Goal: Transaction & Acquisition: Purchase product/service

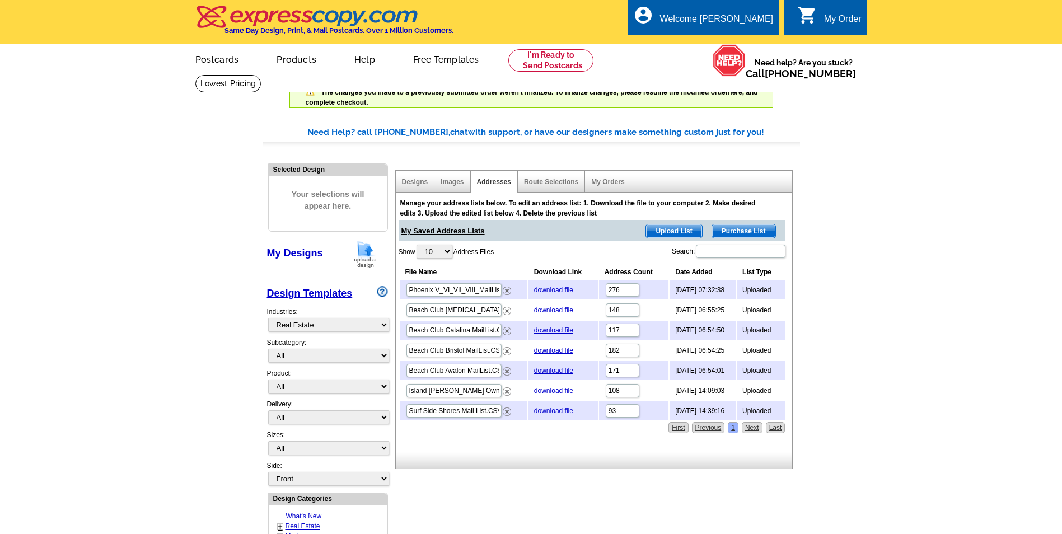
select select "785"
click at [689, 232] on span "Upload List" at bounding box center [673, 230] width 55 height 13
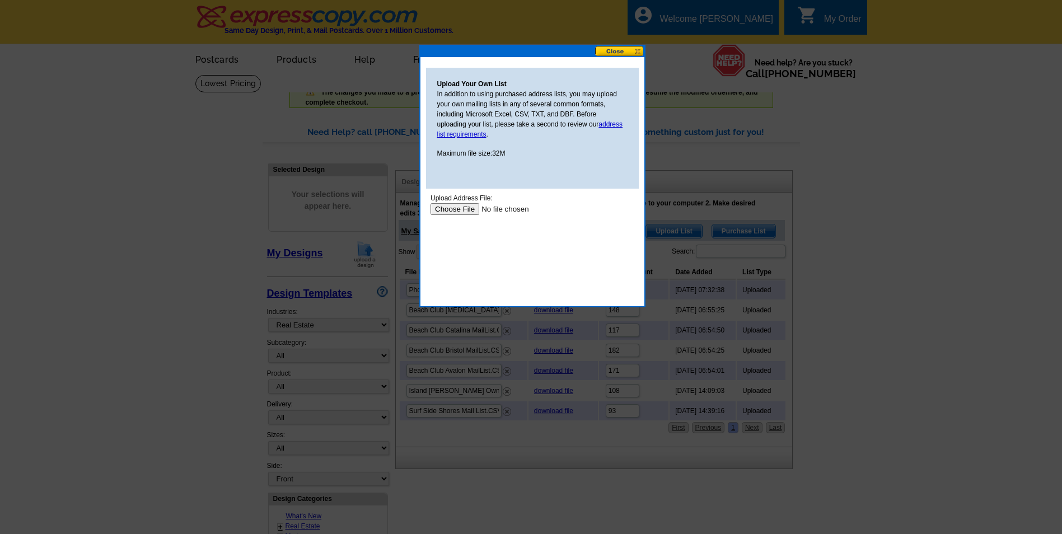
click at [456, 209] on input "file" at bounding box center [501, 209] width 142 height 12
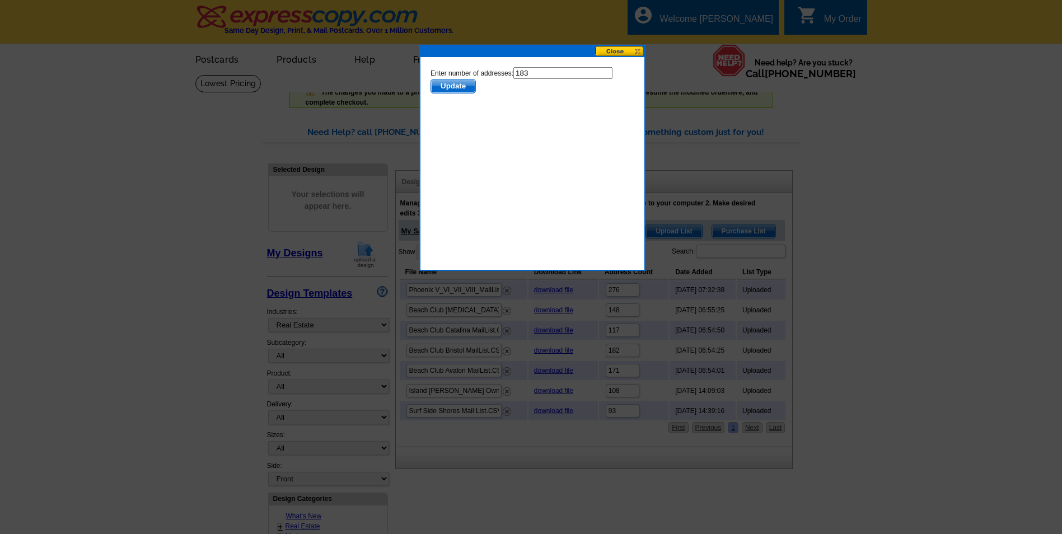
click at [448, 85] on span "Update" at bounding box center [452, 85] width 44 height 13
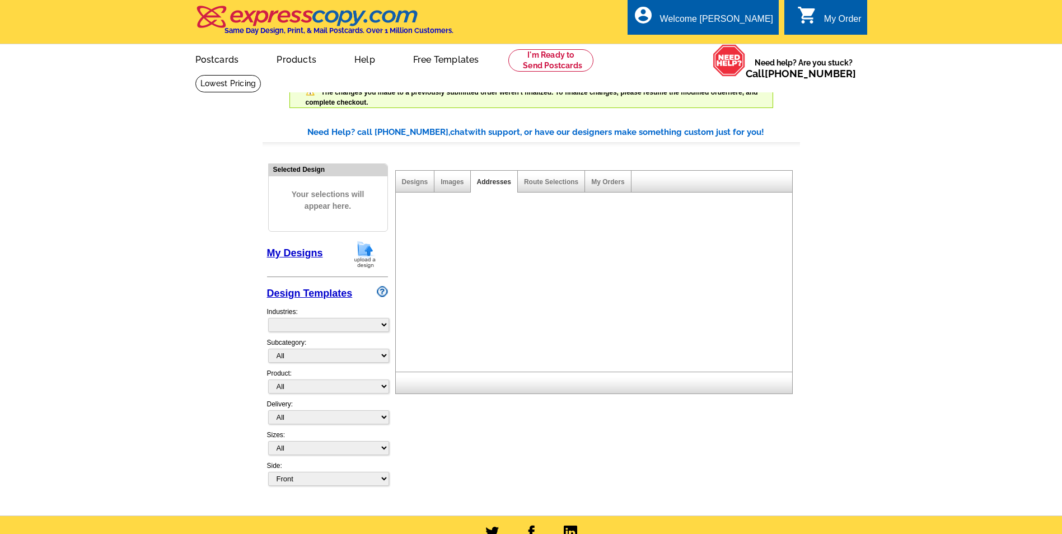
select select "785"
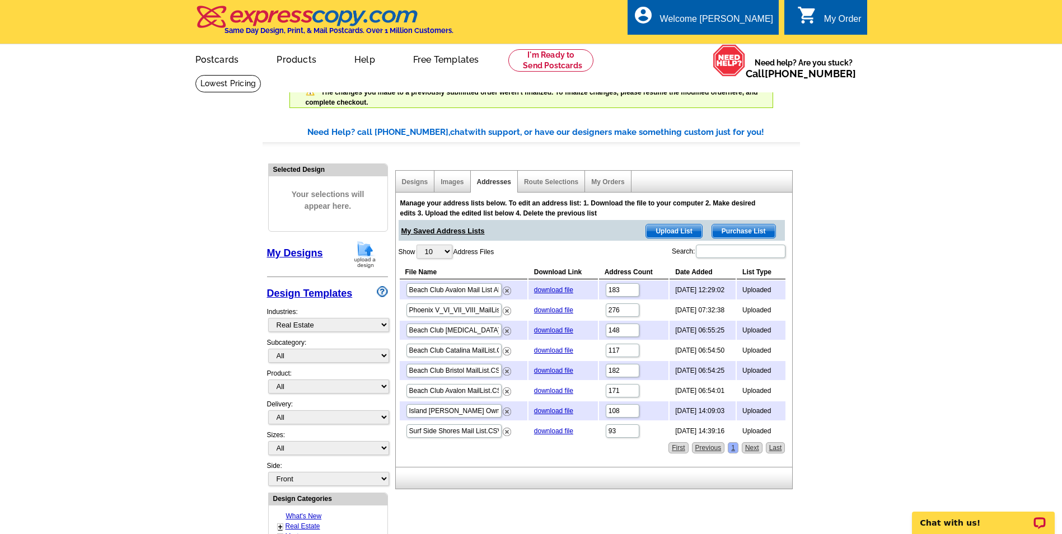
click at [683, 232] on span "Upload List" at bounding box center [673, 230] width 55 height 13
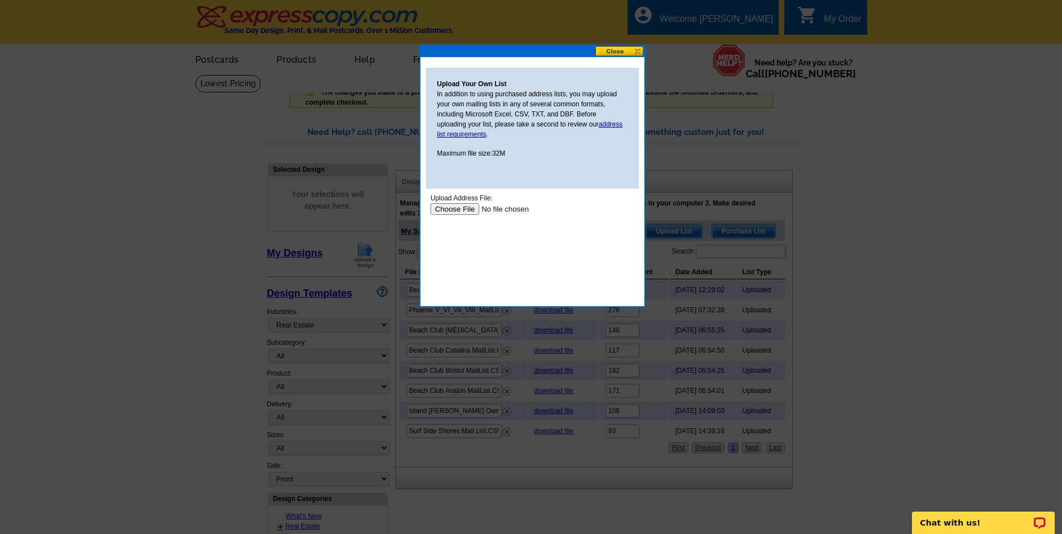
click at [458, 207] on input "file" at bounding box center [501, 209] width 142 height 12
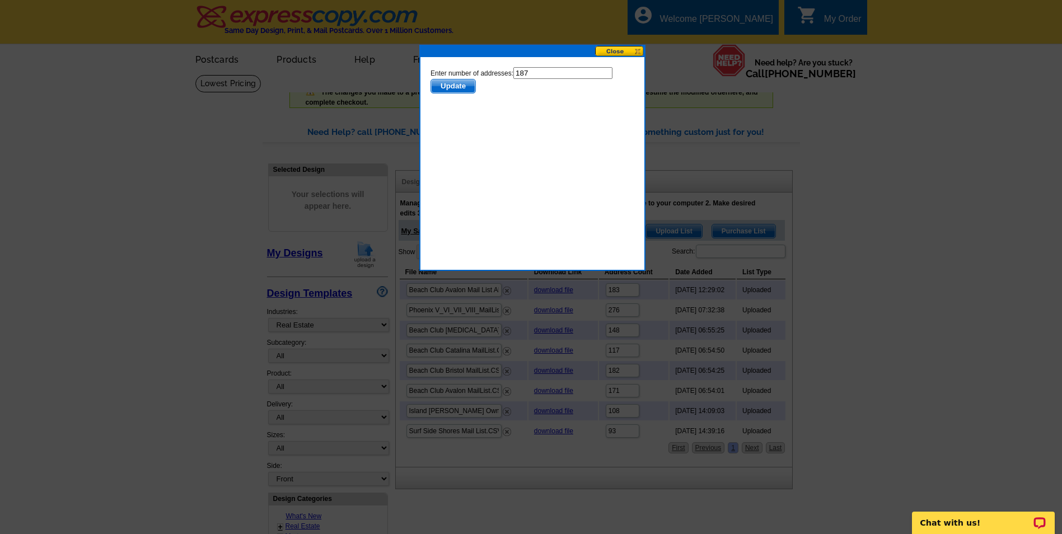
click at [453, 87] on span "Update" at bounding box center [452, 85] width 44 height 13
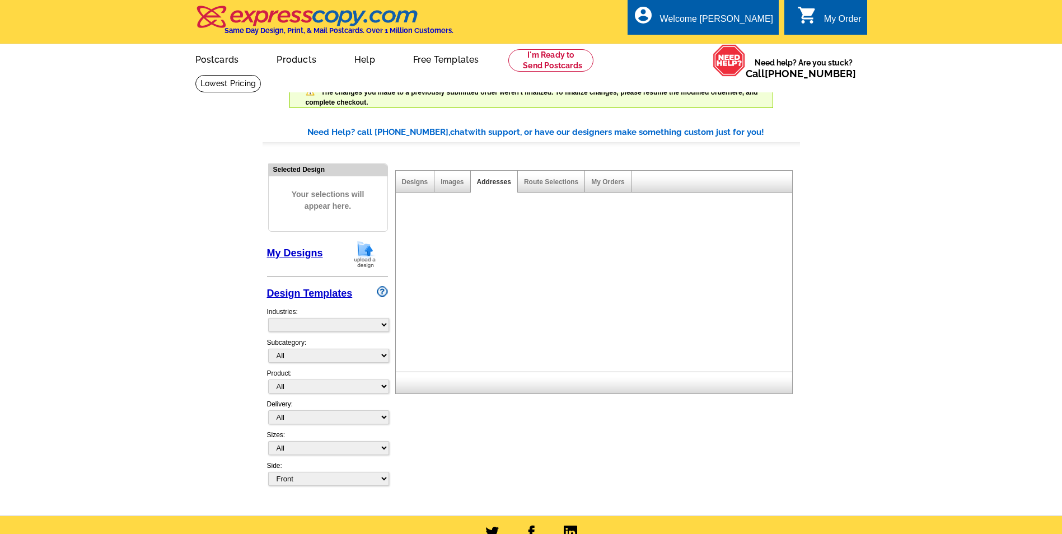
select select "785"
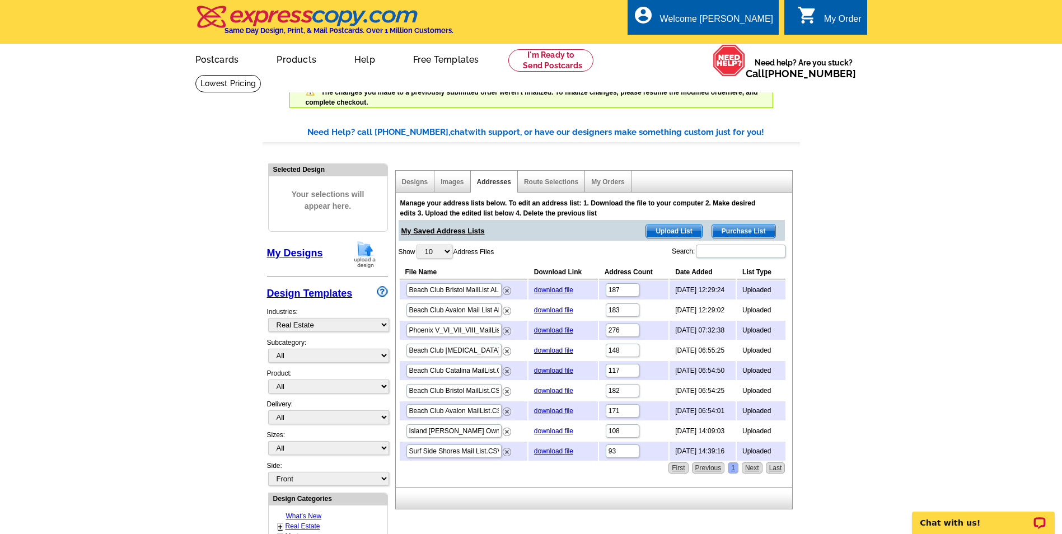
click at [677, 233] on span "Upload List" at bounding box center [673, 230] width 55 height 13
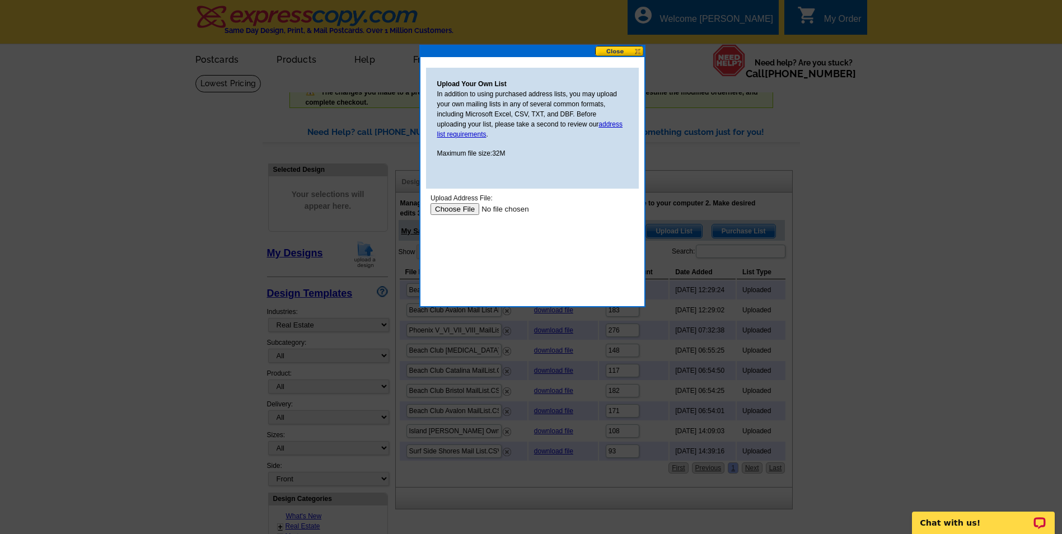
click at [456, 212] on input "file" at bounding box center [501, 209] width 142 height 12
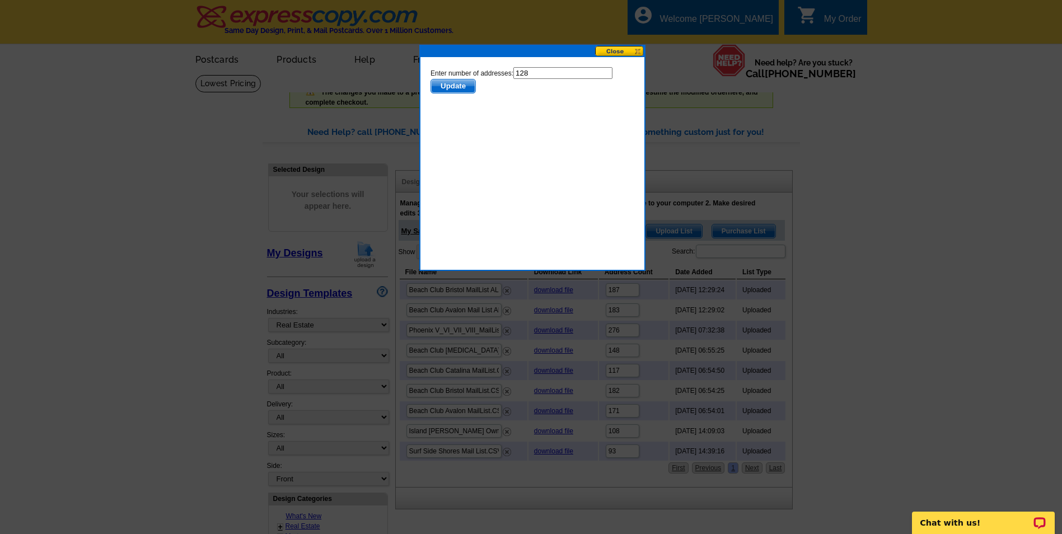
click at [446, 89] on span "Update" at bounding box center [452, 85] width 44 height 13
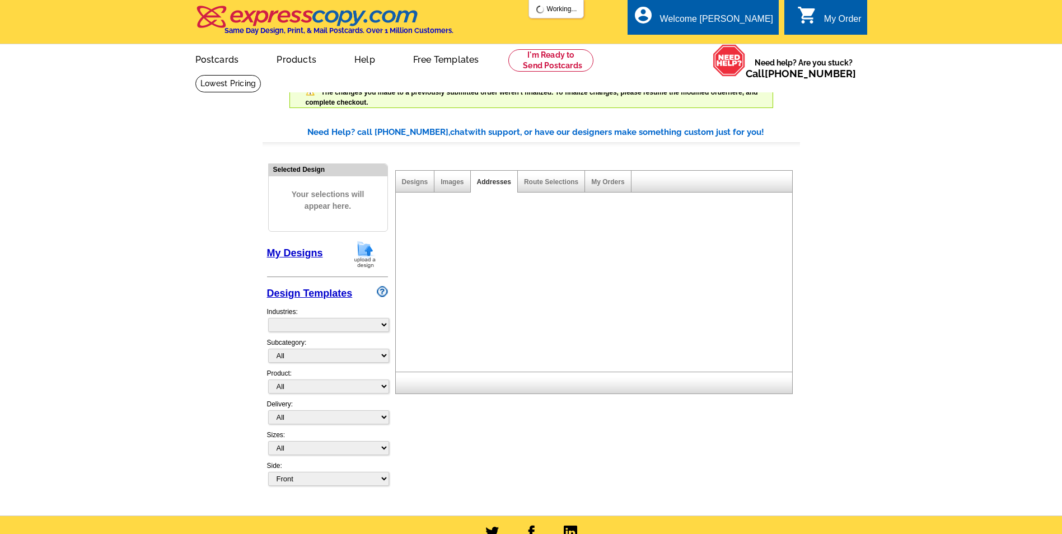
select select "785"
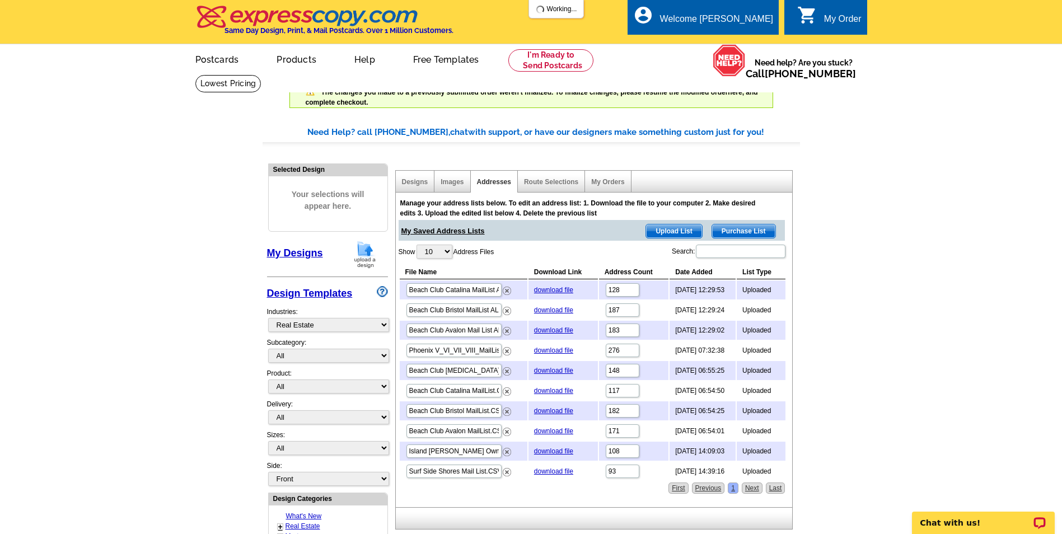
click at [678, 232] on span "Upload List" at bounding box center [673, 230] width 55 height 13
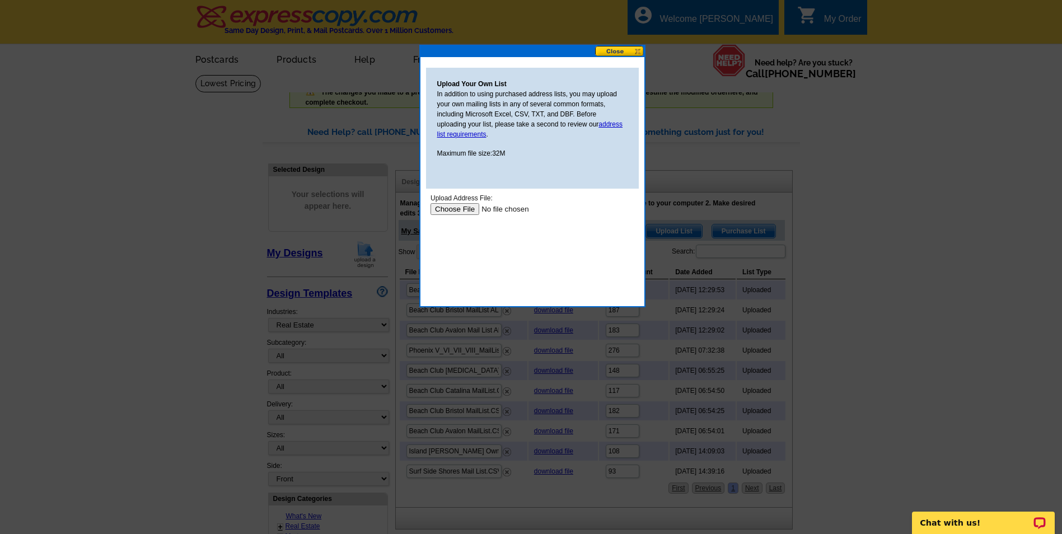
click at [458, 207] on input "file" at bounding box center [501, 209] width 142 height 12
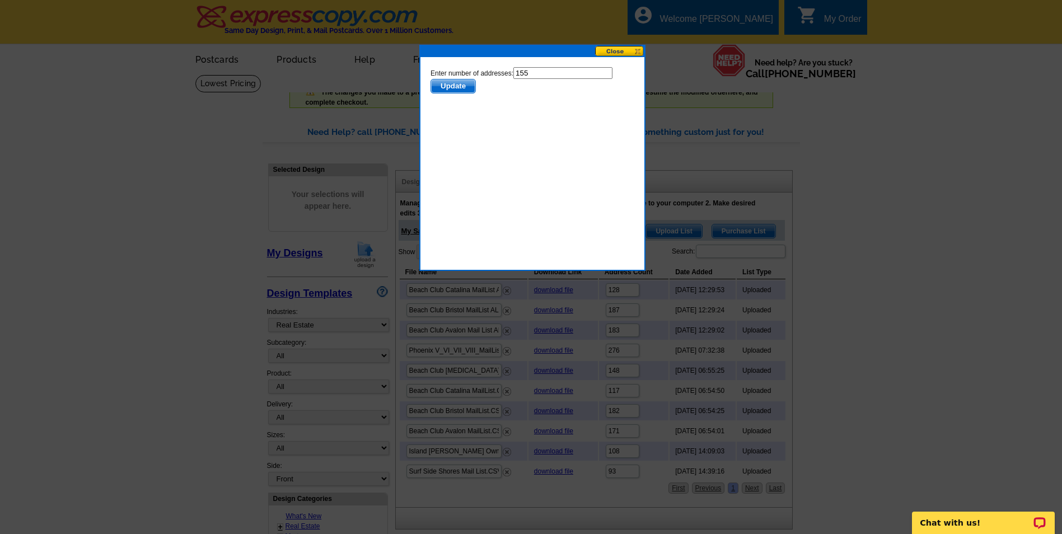
click at [453, 88] on span "Update" at bounding box center [452, 85] width 44 height 13
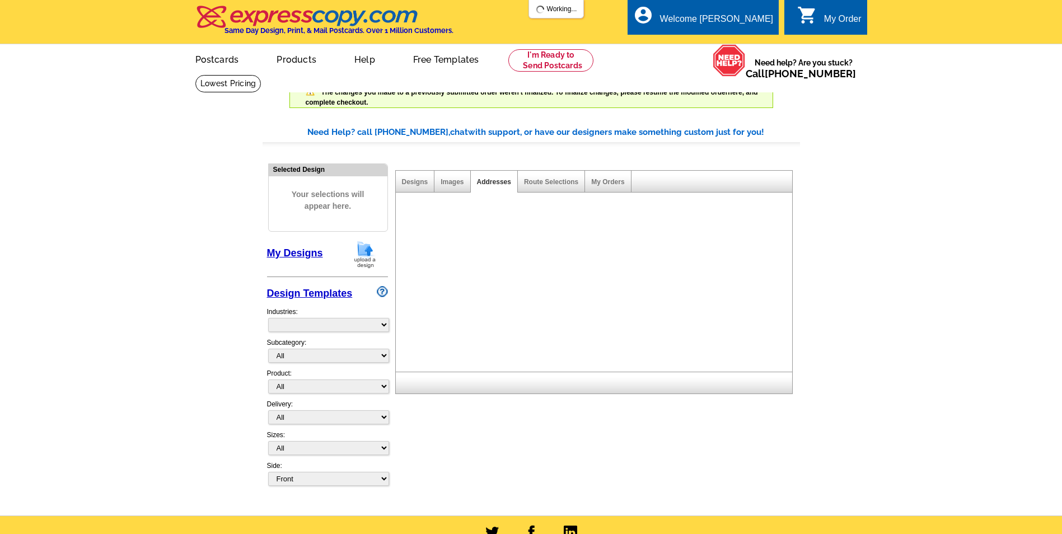
select select "785"
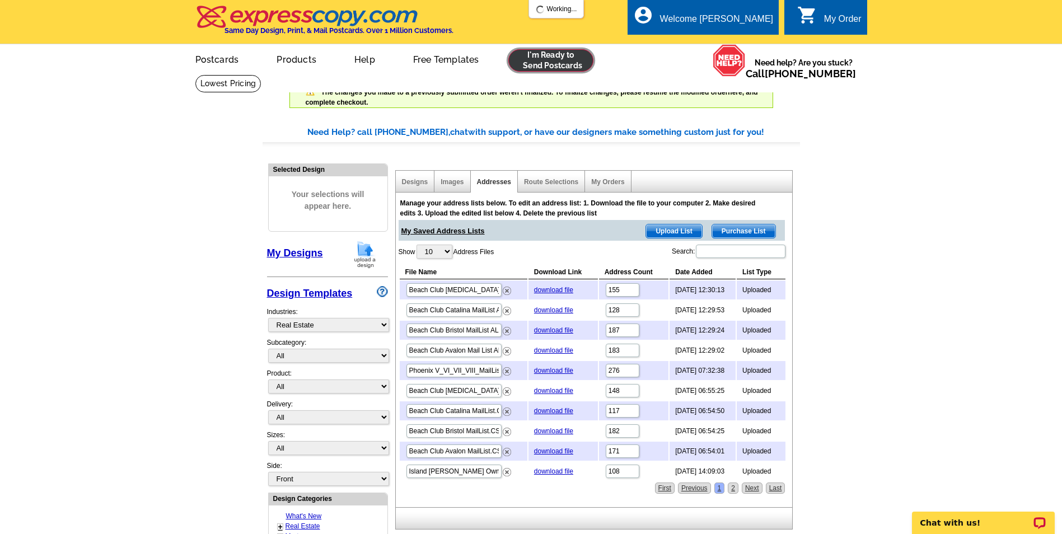
click at [550, 63] on link at bounding box center [551, 60] width 86 height 22
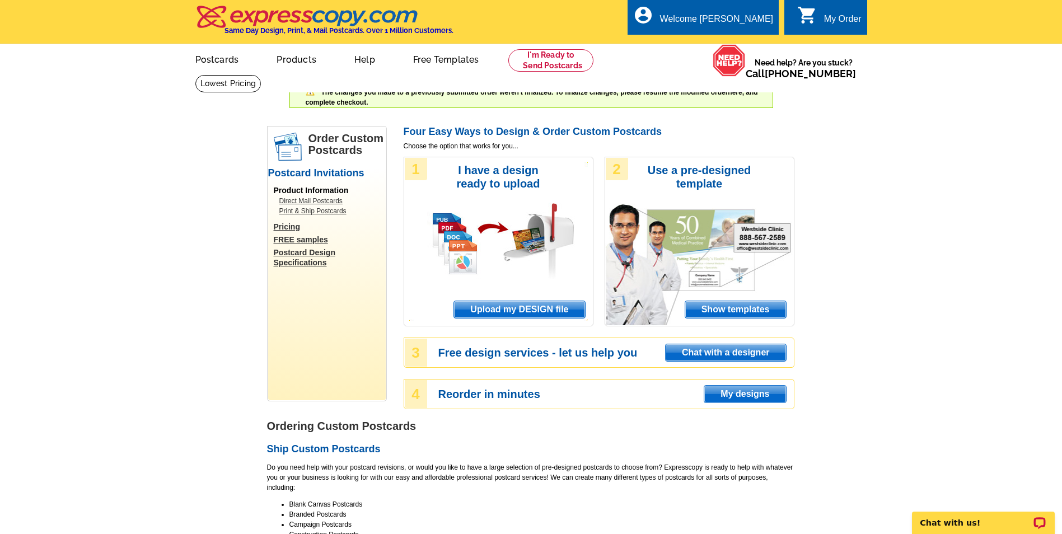
click at [551, 312] on span "Upload my DESIGN file" at bounding box center [519, 309] width 130 height 17
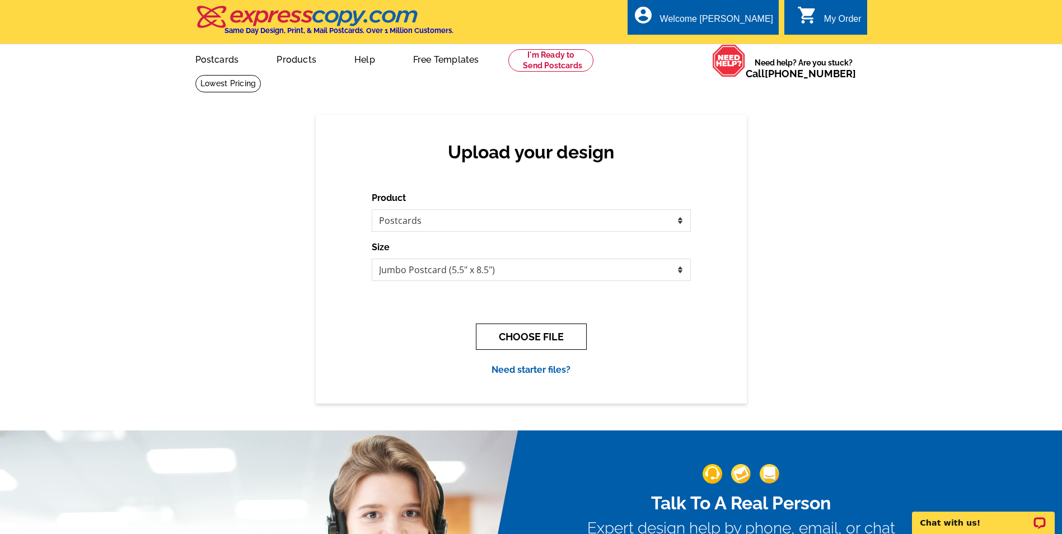
click at [534, 339] on button "CHOOSE FILE" at bounding box center [531, 336] width 111 height 26
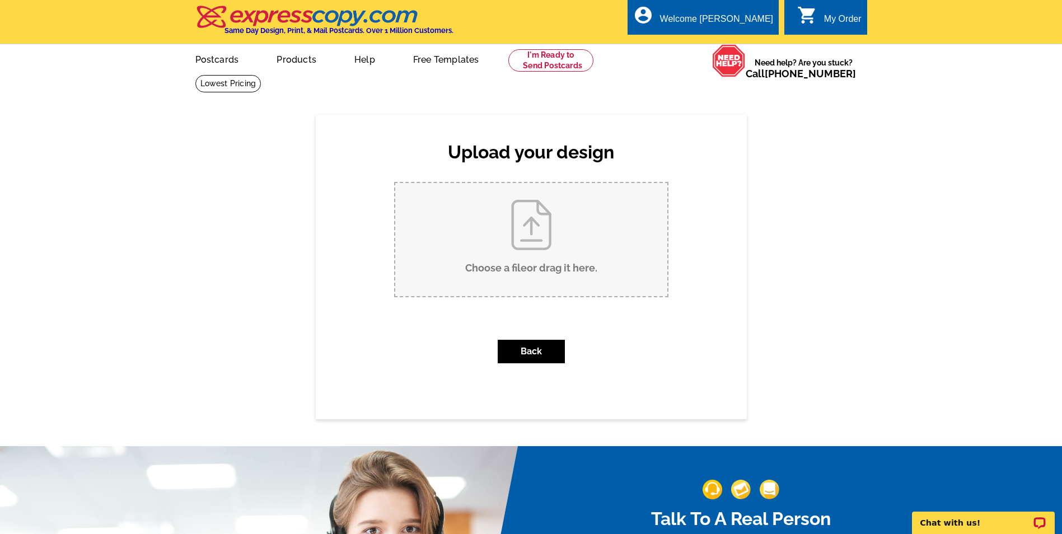
click at [527, 247] on input "Choose a file or drag it here ." at bounding box center [531, 239] width 272 height 113
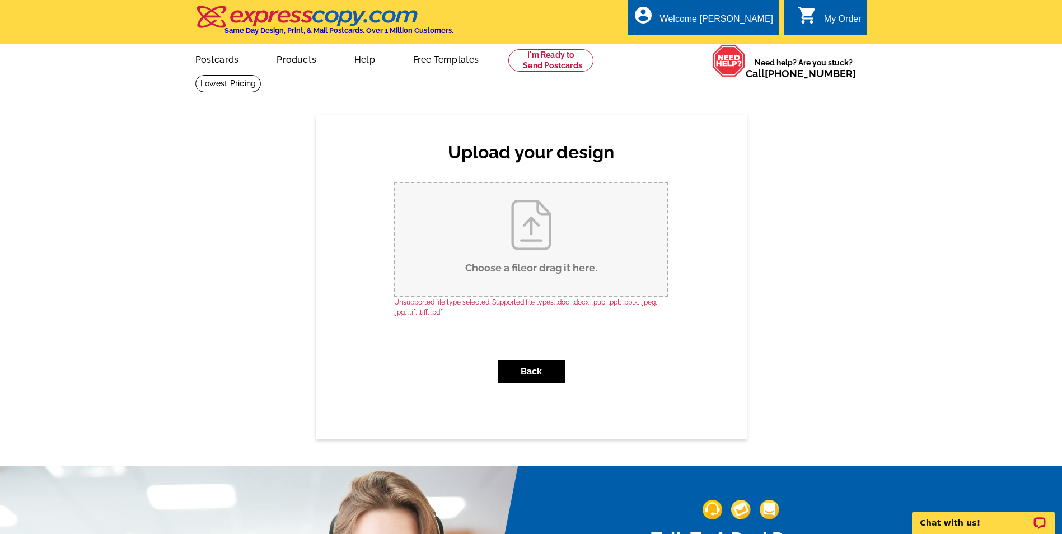
click at [537, 266] on input "Choose a file or drag it here ." at bounding box center [531, 239] width 272 height 113
type input "C:\fakepath\1.jpg"
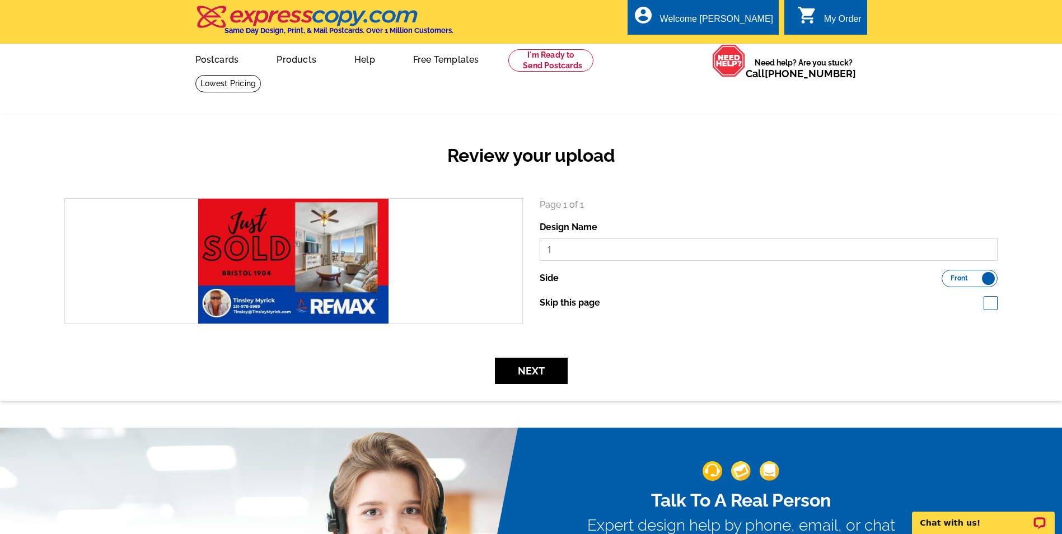
drag, startPoint x: 568, startPoint y: 247, endPoint x: 535, endPoint y: 254, distance: 33.7
click at [535, 254] on div "Page 1 of 1 Design Name 1 Side Front Back Skip this page" at bounding box center [768, 261] width 475 height 126
type input "Just Sold Front BC B1904"
click at [548, 372] on button "Next" at bounding box center [531, 371] width 73 height 26
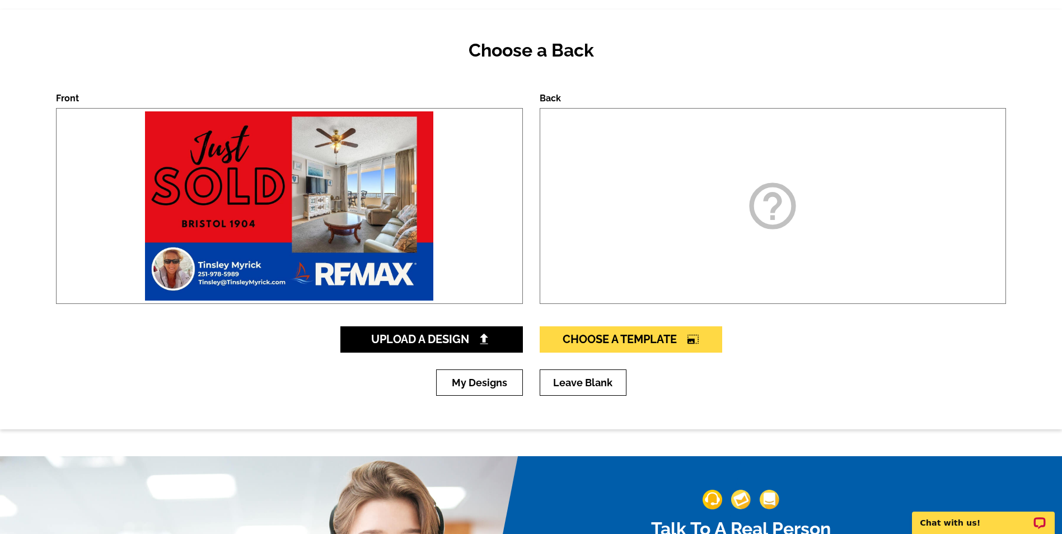
scroll to position [112, 0]
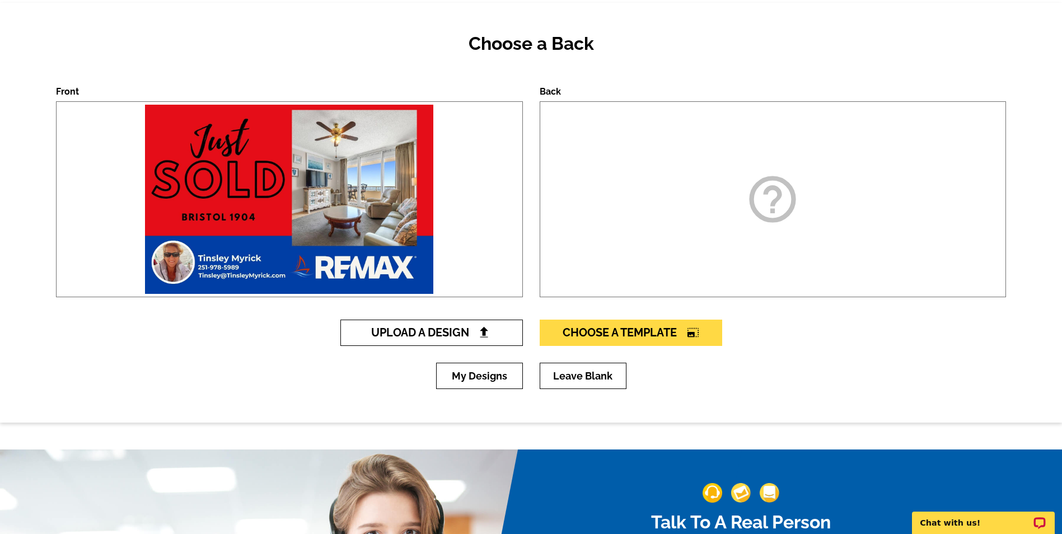
click at [419, 331] on span "Upload A Design" at bounding box center [431, 332] width 120 height 13
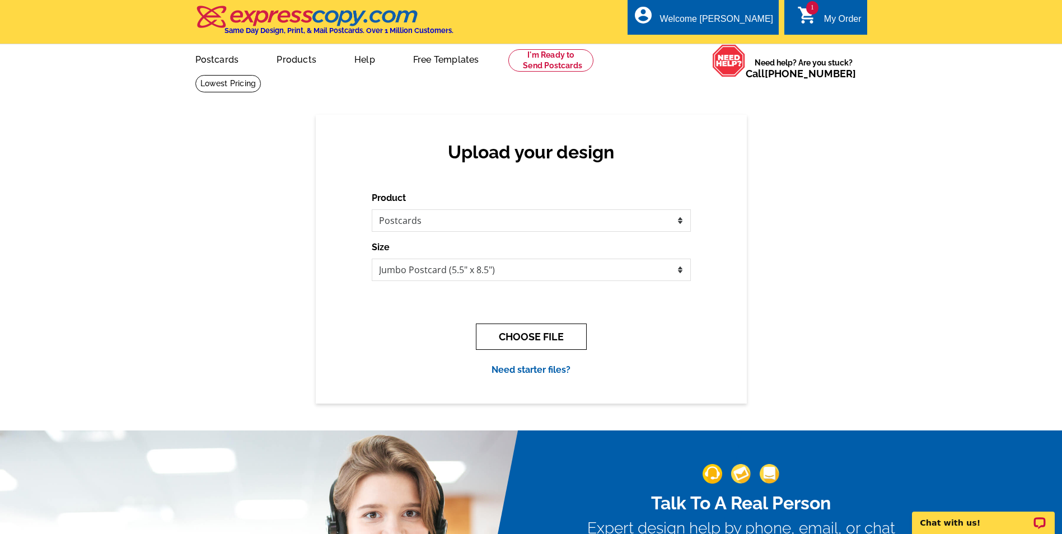
click at [528, 338] on button "CHOOSE FILE" at bounding box center [531, 336] width 111 height 26
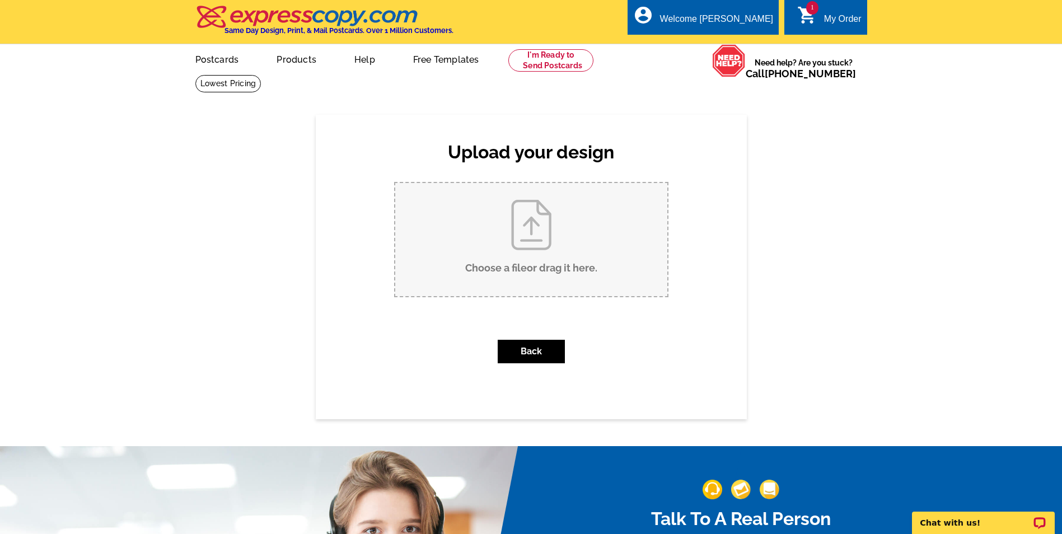
click at [541, 243] on input "Choose a file or drag it here ." at bounding box center [531, 239] width 272 height 113
type input "C:\fakepath\2.jpg"
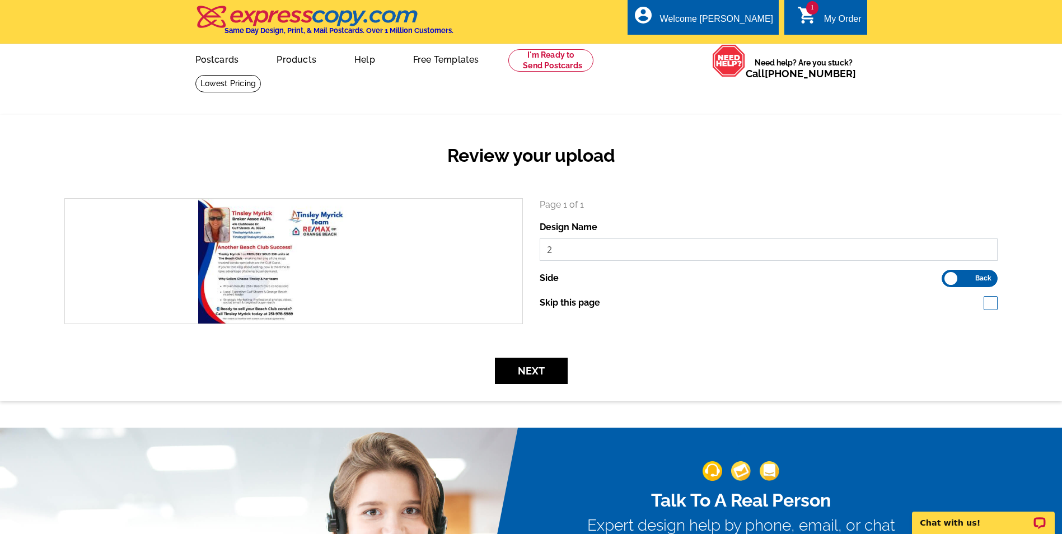
drag, startPoint x: 601, startPoint y: 248, endPoint x: 536, endPoint y: 248, distance: 64.9
click at [536, 248] on div "Page 1 of 1 Design Name 2 Side Front Back Skip this page" at bounding box center [768, 261] width 475 height 126
type input "Back Just Sold BC B1904"
click at [551, 364] on button "Next" at bounding box center [531, 371] width 73 height 26
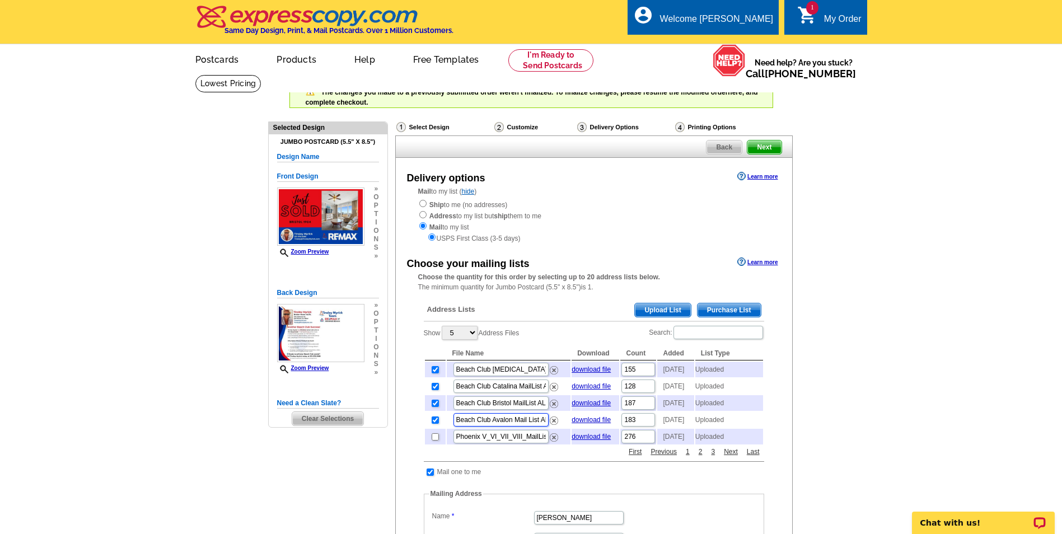
click at [537, 426] on input "Beach Club Avalon Mail List ALL.CSV" at bounding box center [500, 419] width 95 height 13
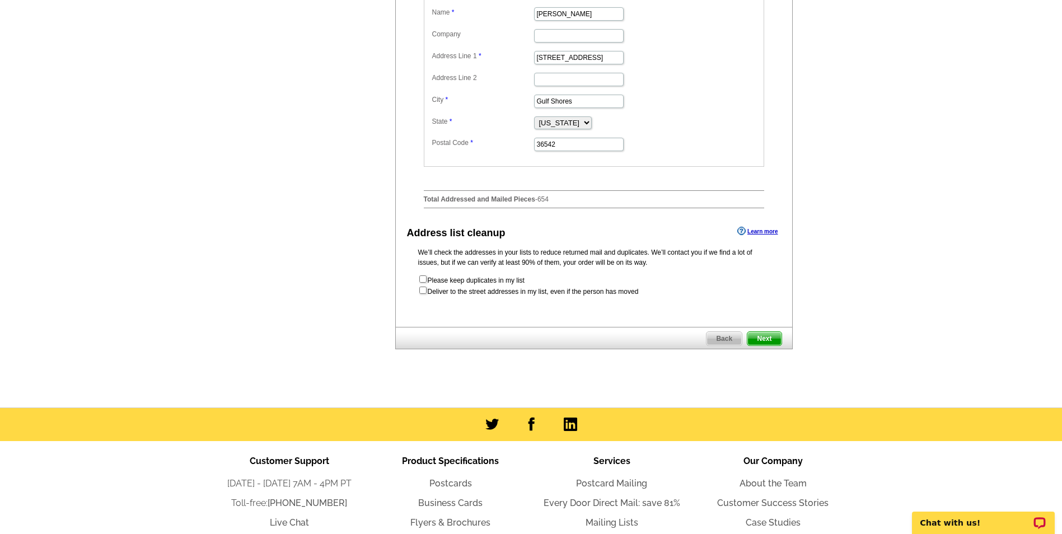
click at [762, 345] on span "Next" at bounding box center [764, 338] width 34 height 13
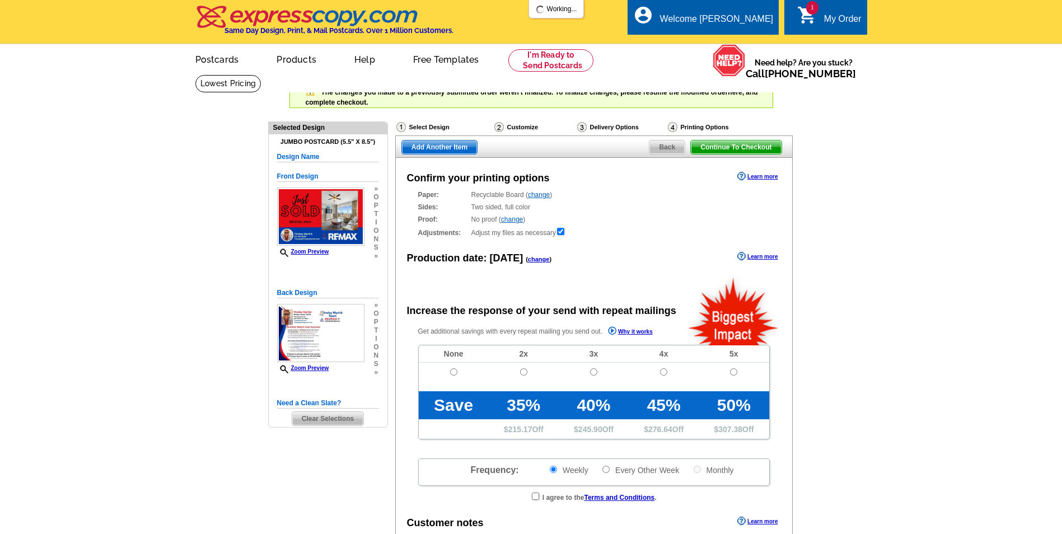
radio input "false"
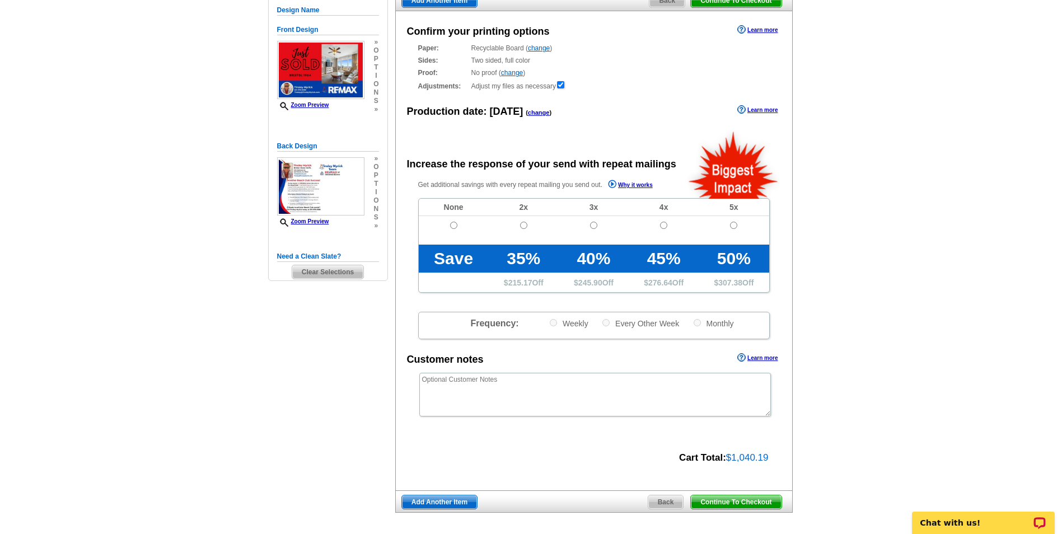
scroll to position [224, 0]
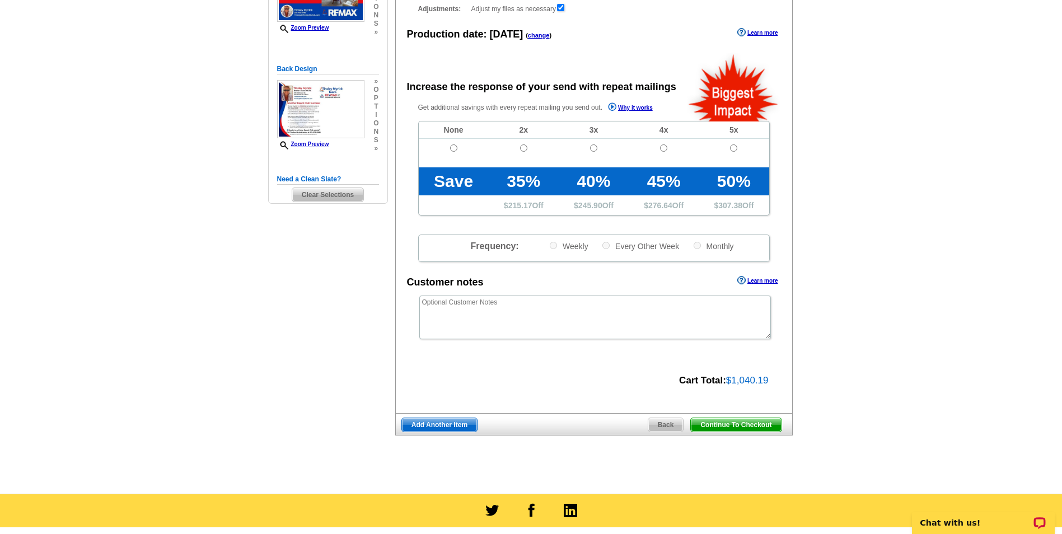
click at [665, 427] on span "Back" at bounding box center [665, 424] width 35 height 13
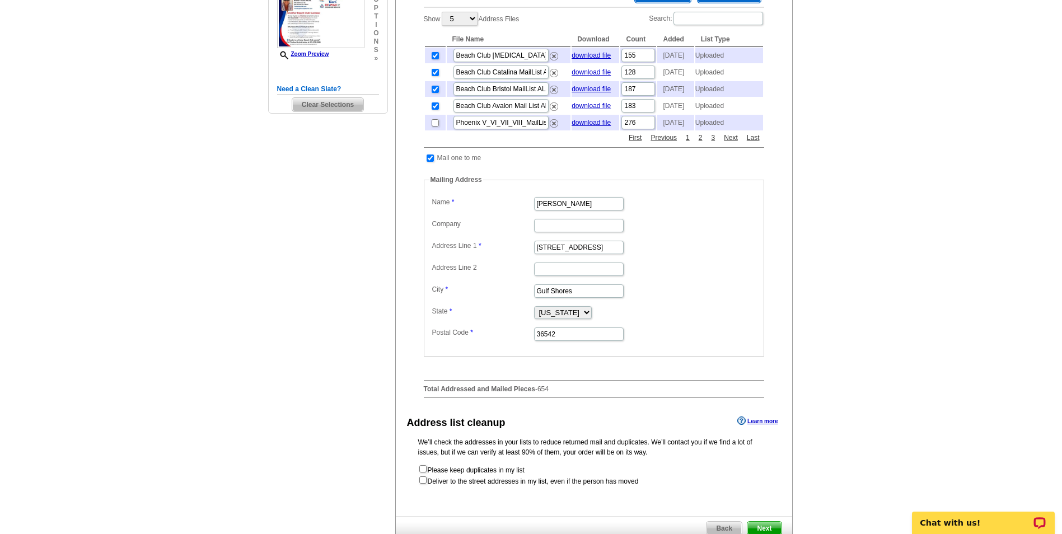
scroll to position [112, 0]
